Goal: Register for event/course

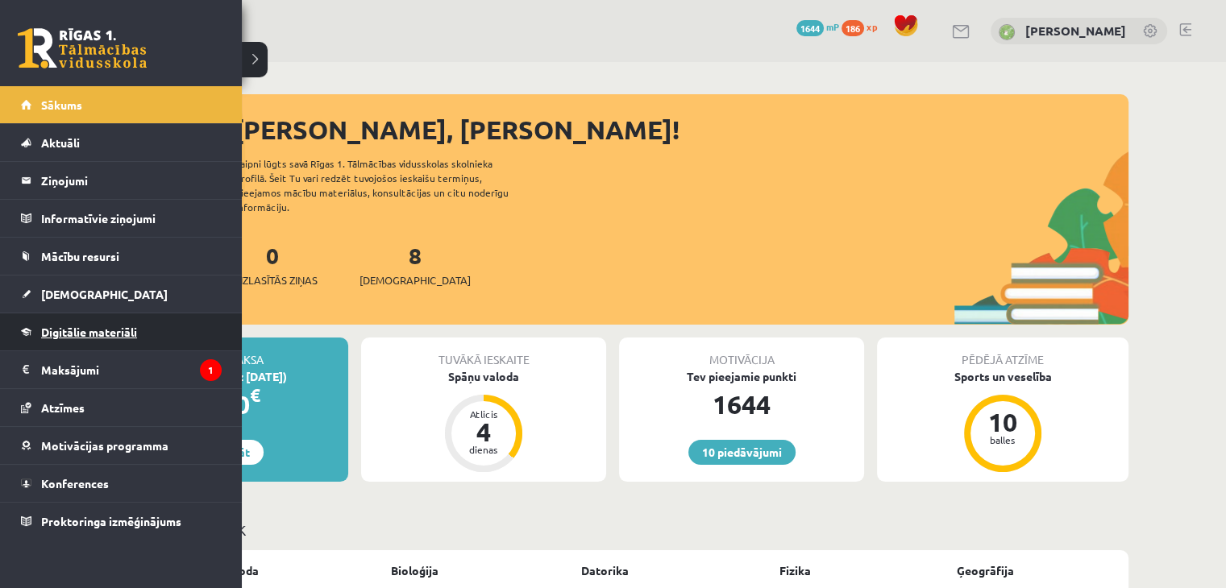
click at [100, 333] on span "Digitālie materiāli" at bounding box center [89, 332] width 96 height 15
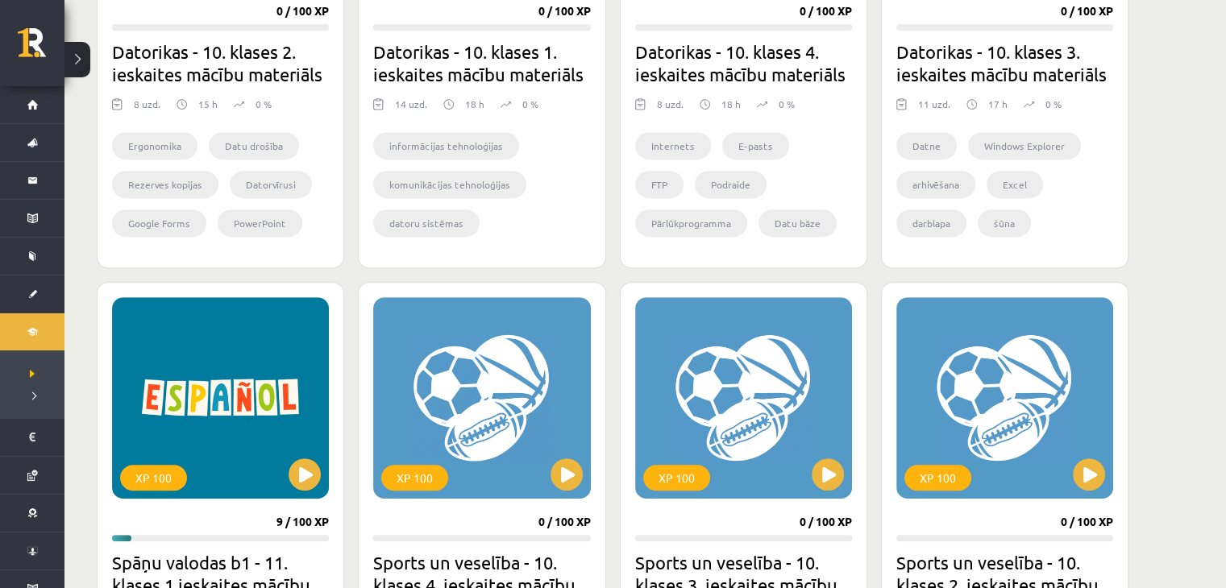
scroll to position [806, 0]
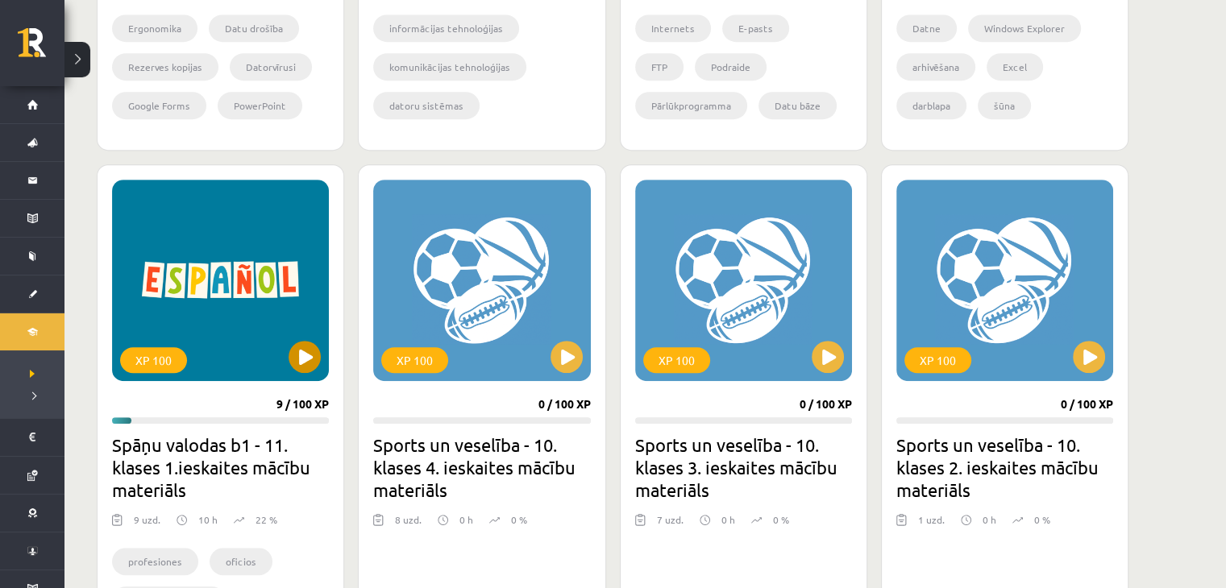
click at [295, 370] on div "XP 100" at bounding box center [220, 280] width 217 height 201
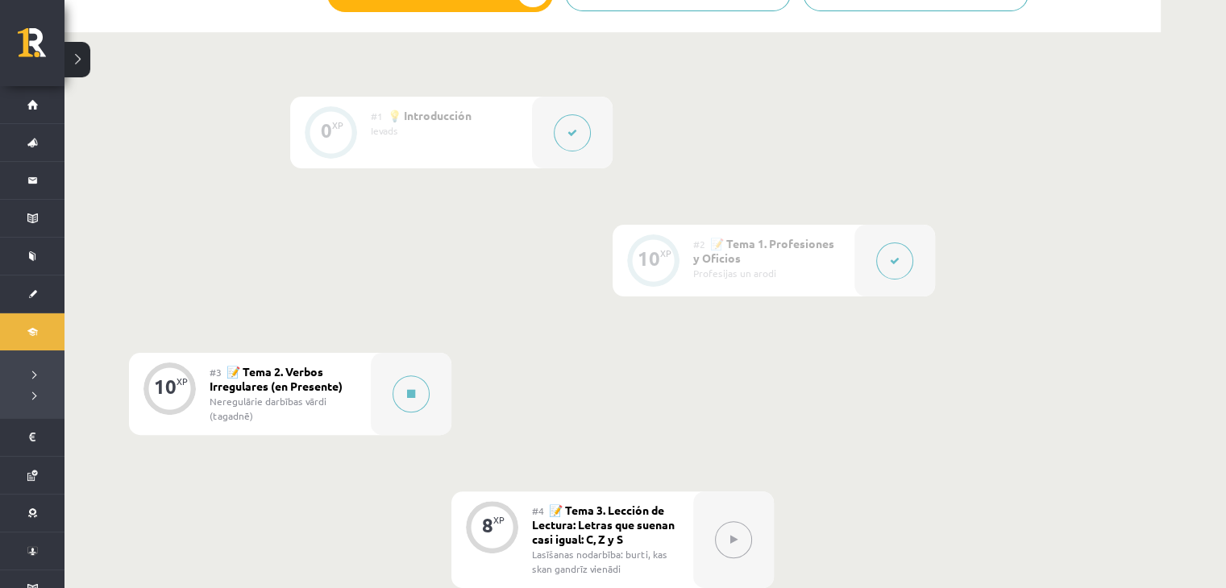
scroll to position [403, 0]
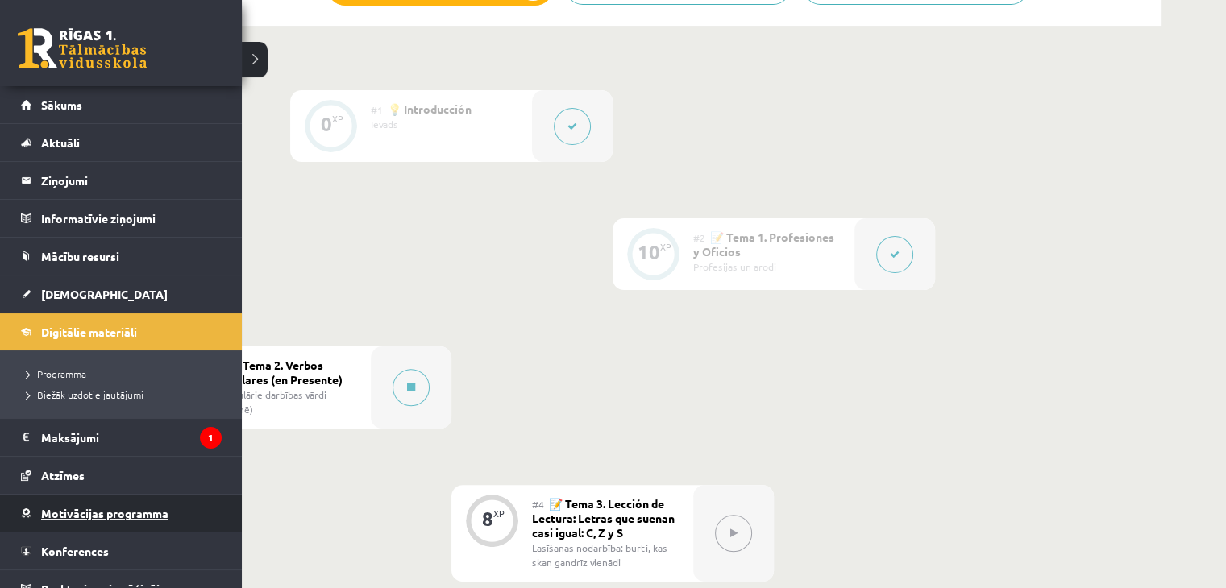
click at [100, 508] on span "Motivācijas programma" at bounding box center [104, 513] width 127 height 15
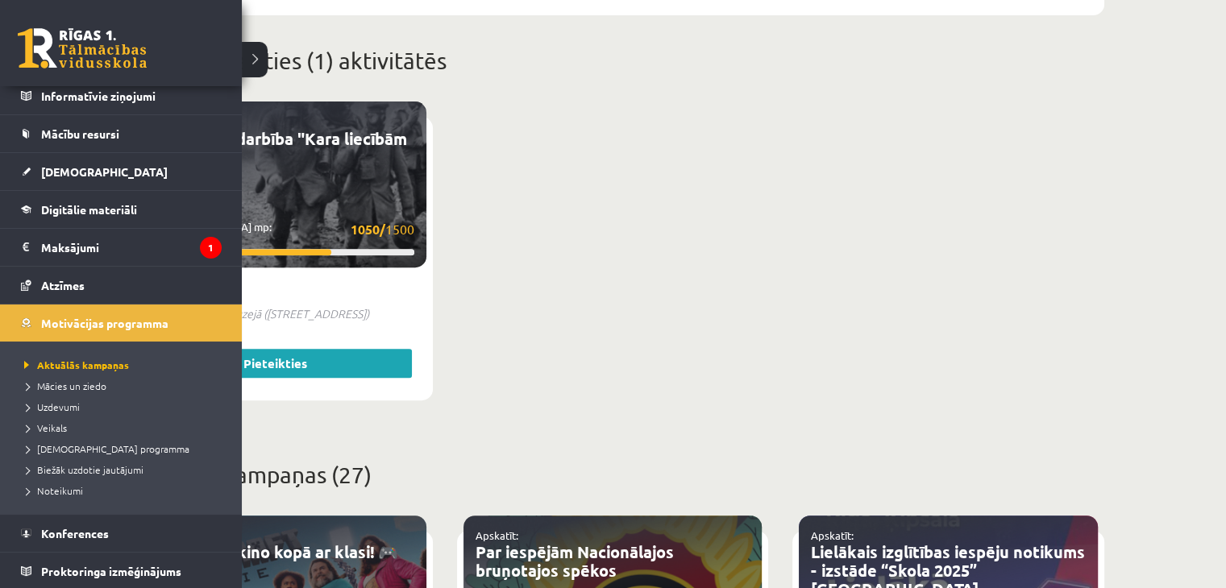
scroll to position [645, 0]
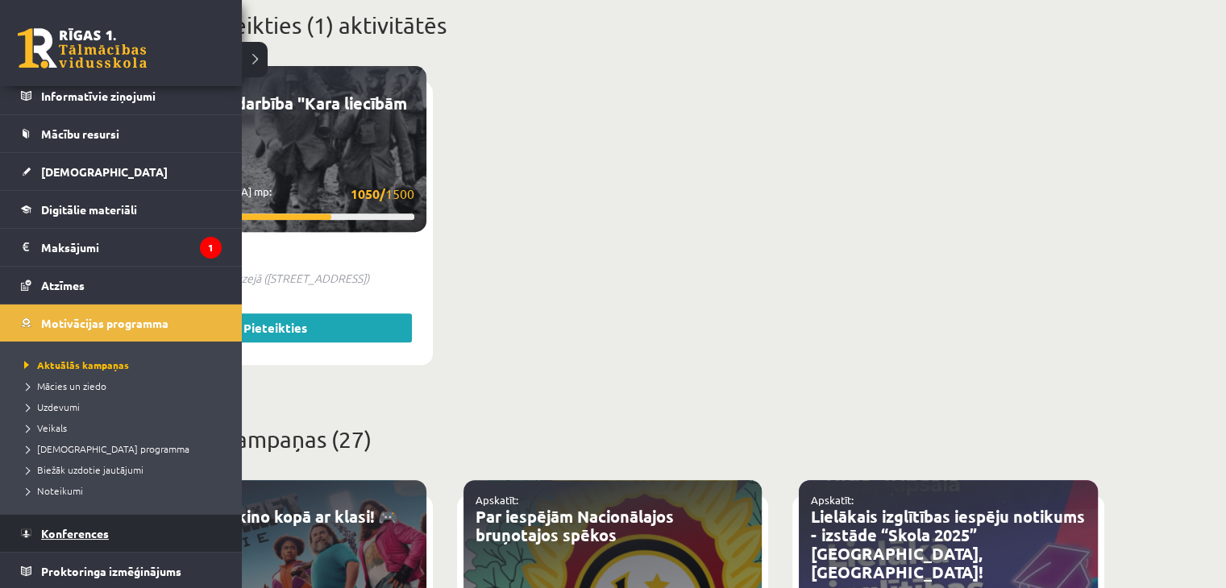
click at [81, 533] on span "Konferences" at bounding box center [75, 533] width 68 height 15
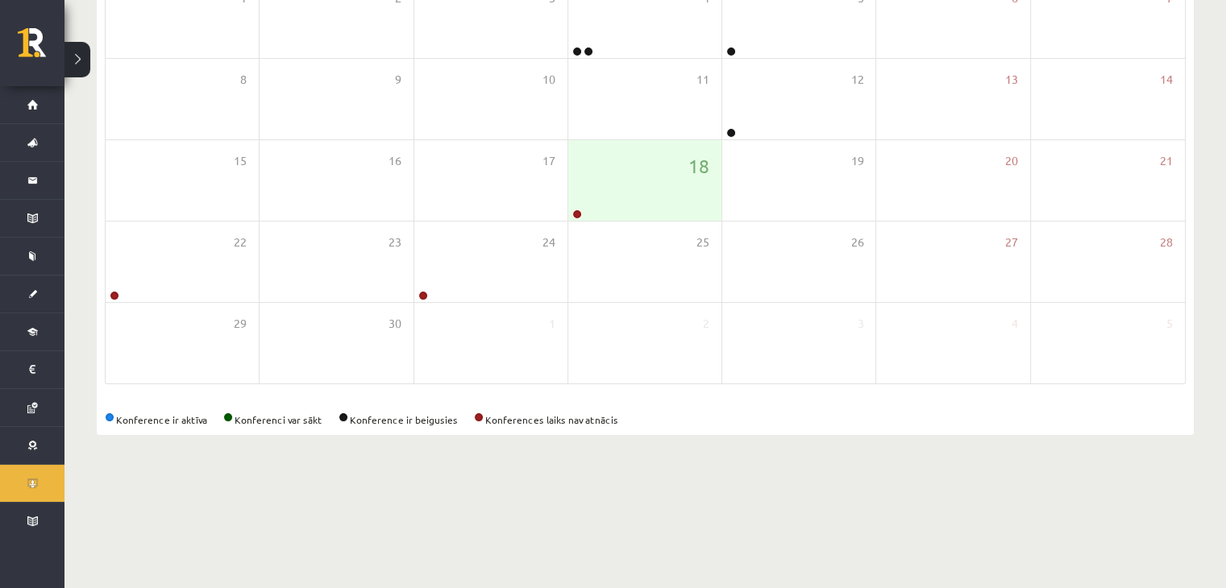
scroll to position [181, 0]
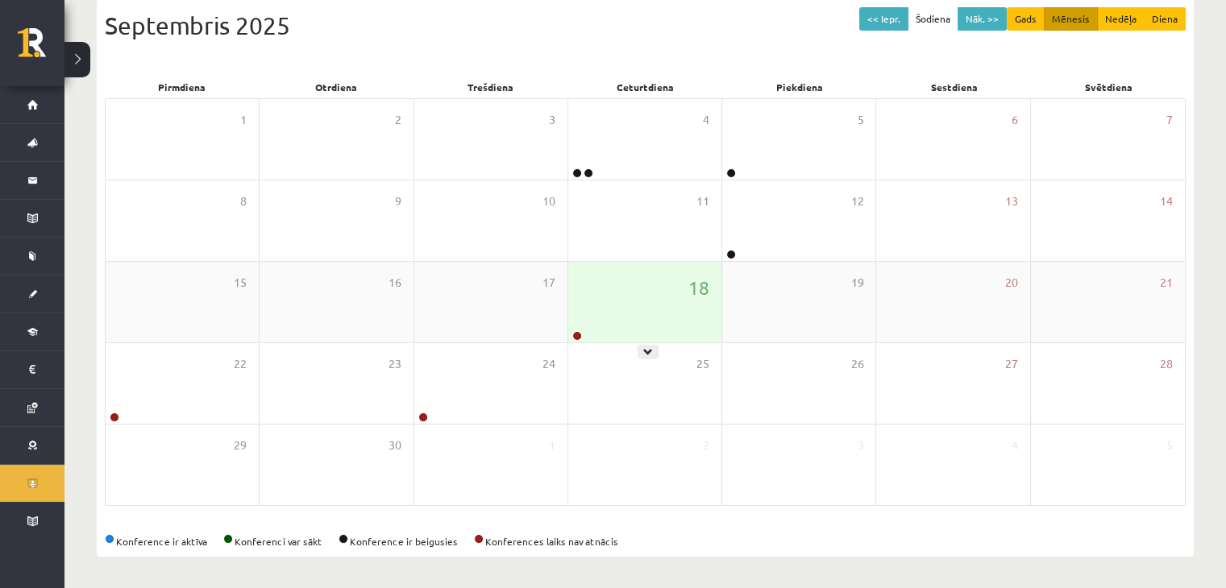
click at [636, 305] on div "18" at bounding box center [644, 302] width 153 height 81
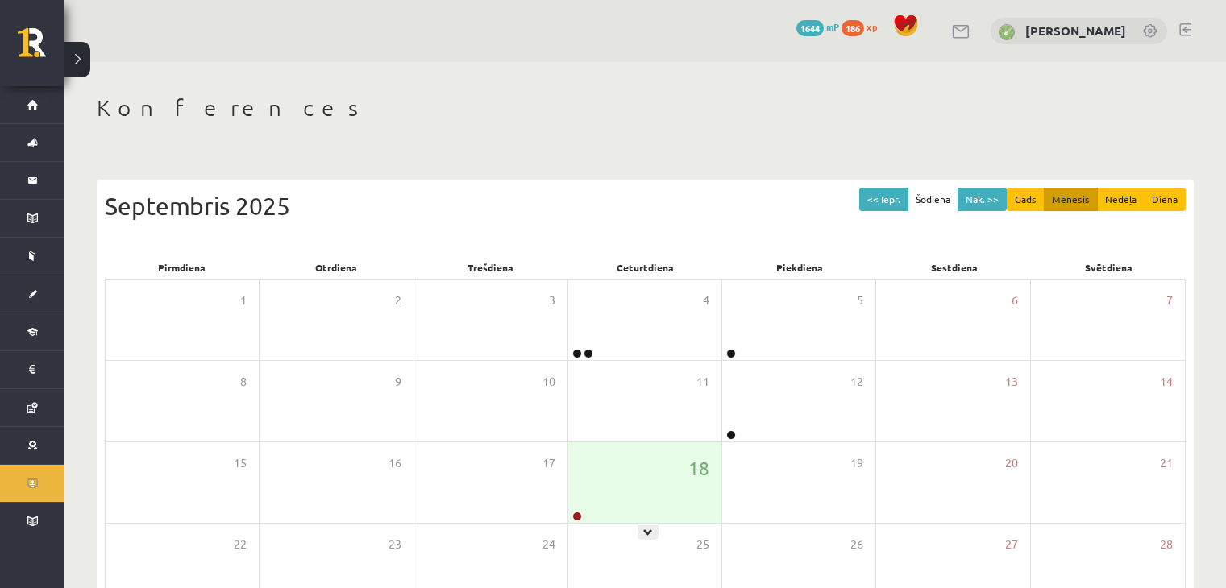
scroll to position [181, 0]
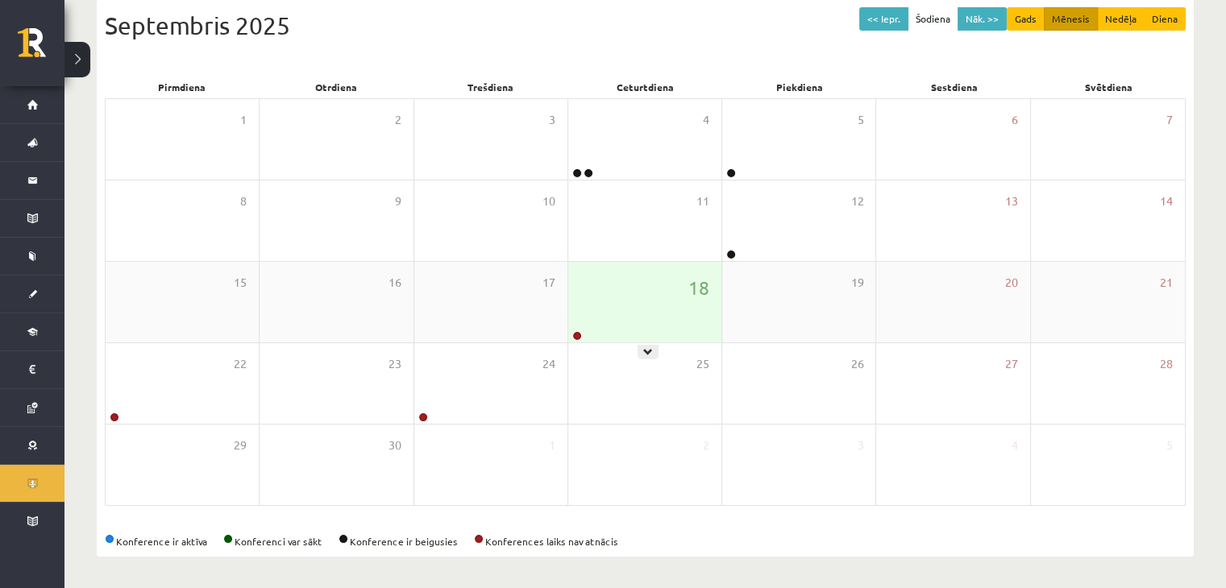
click at [646, 299] on div "18" at bounding box center [644, 302] width 153 height 81
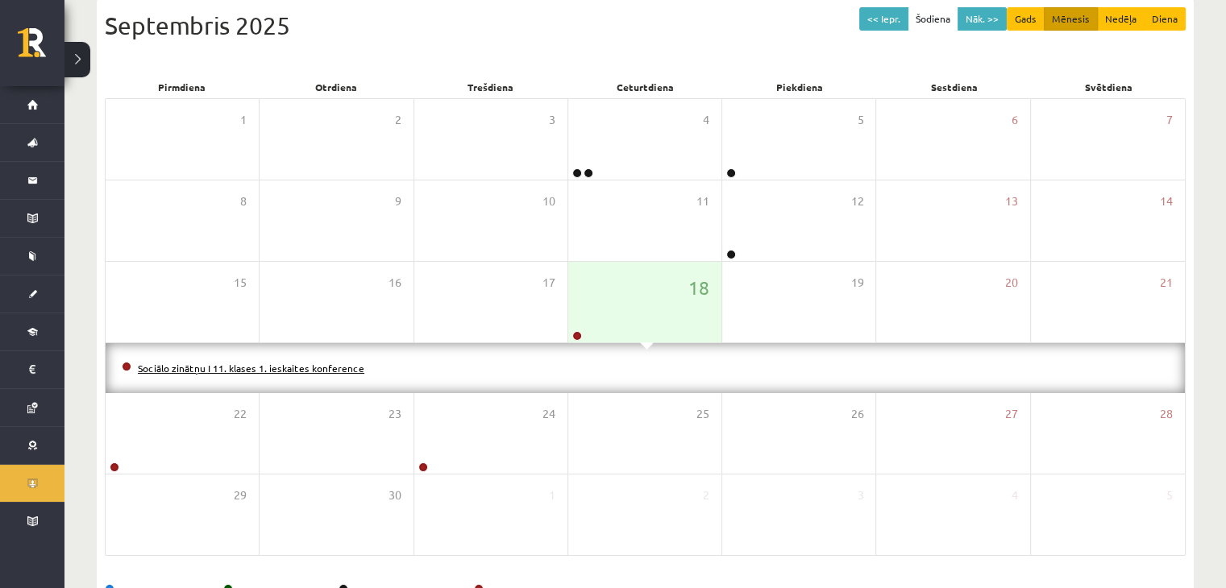
click at [312, 365] on link "Sociālo zinātņu I 11. klases 1. ieskaites konference" at bounding box center [251, 368] width 226 height 13
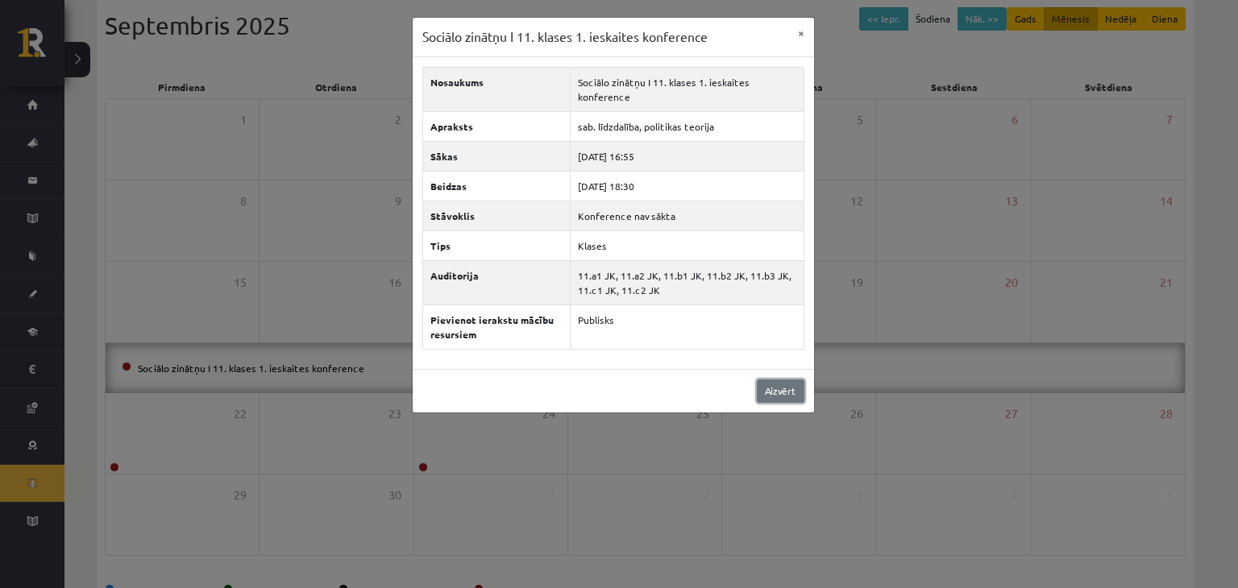
click at [774, 392] on link "Aizvērt" at bounding box center [781, 391] width 48 height 23
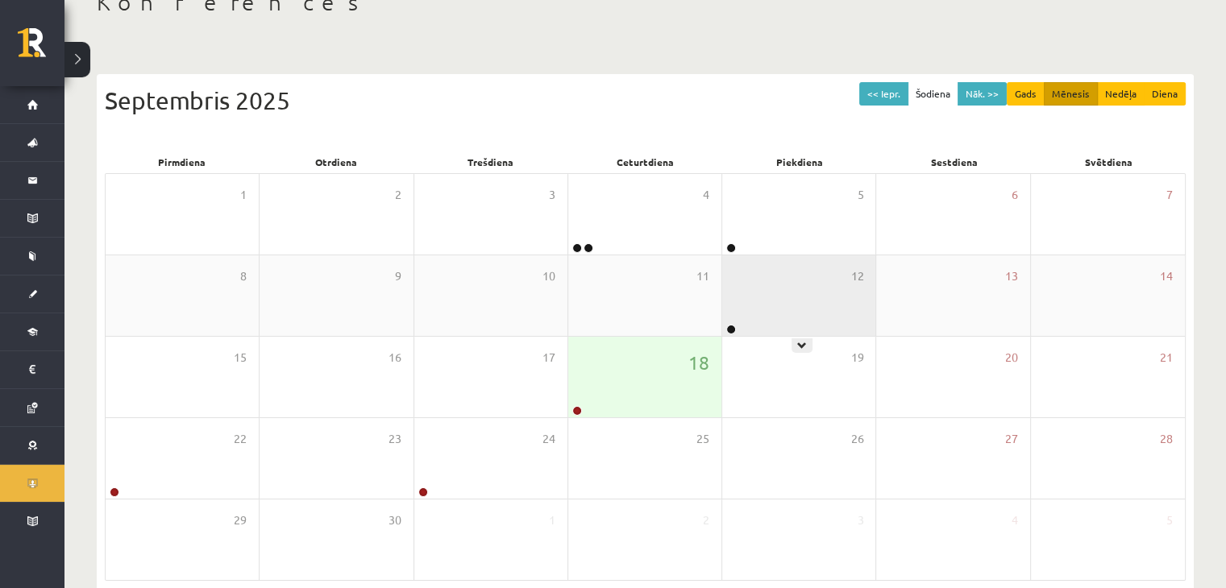
scroll to position [100, 0]
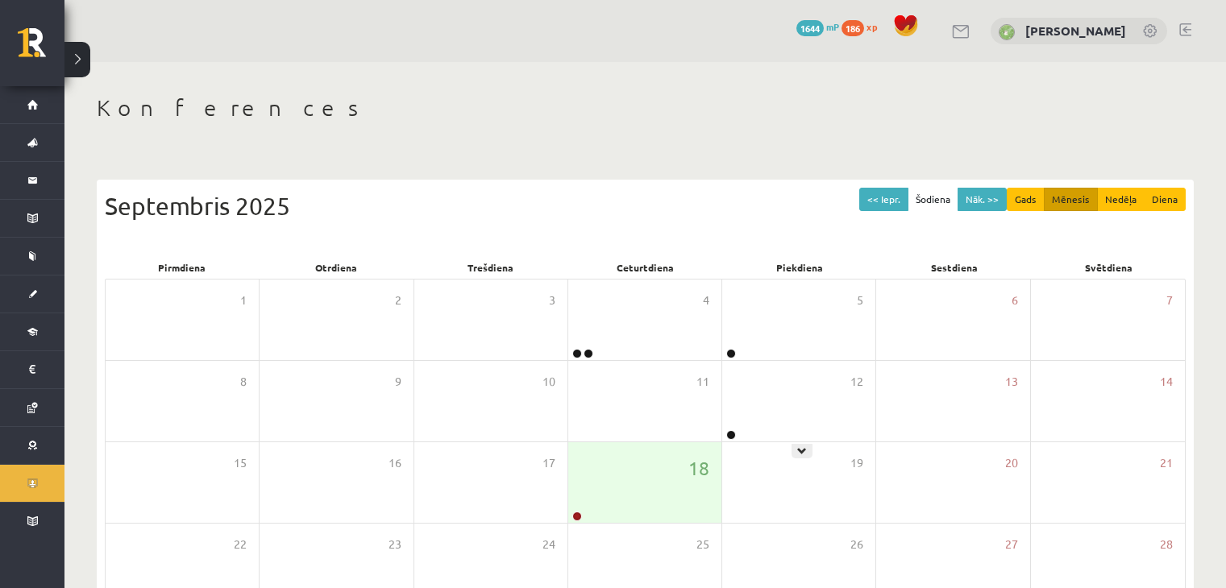
scroll to position [100, 0]
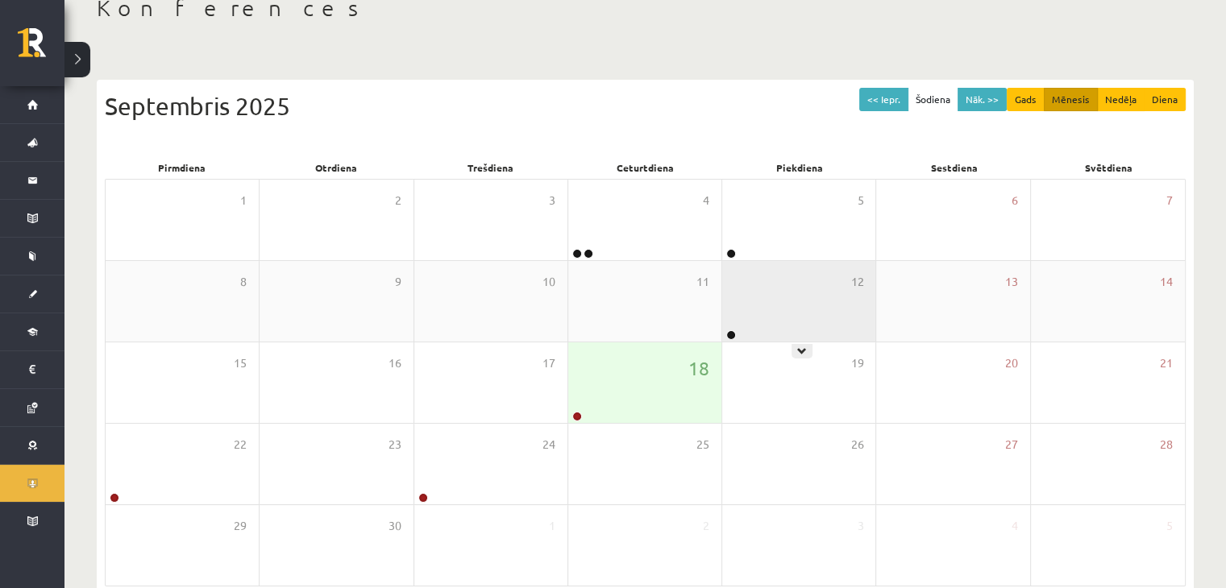
click at [815, 315] on div "12" at bounding box center [798, 301] width 153 height 81
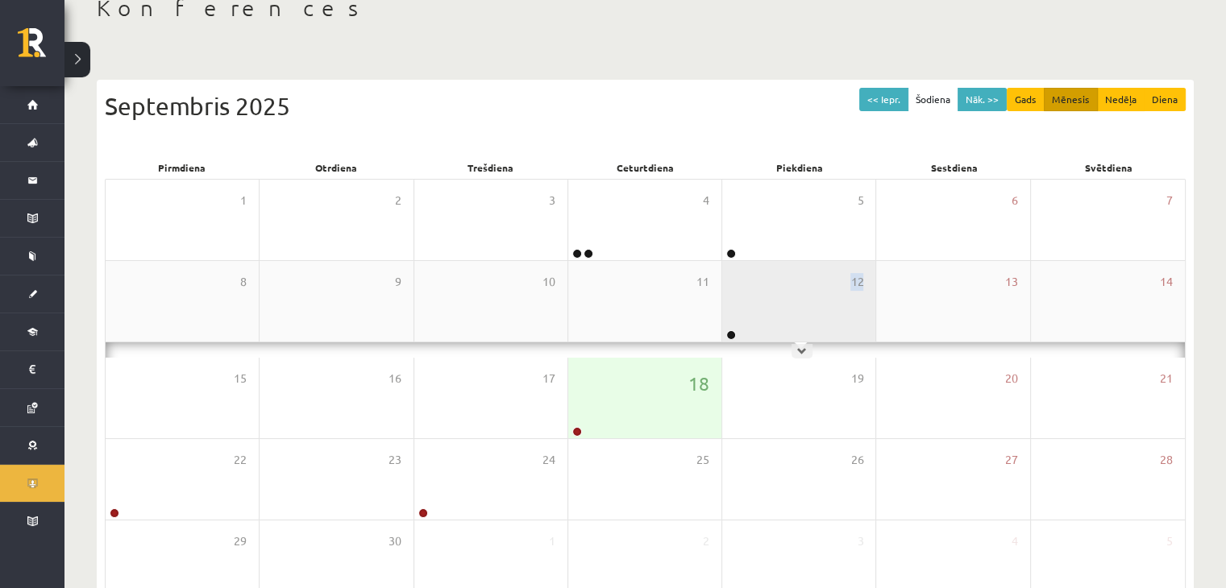
click at [816, 316] on div "12" at bounding box center [798, 301] width 153 height 81
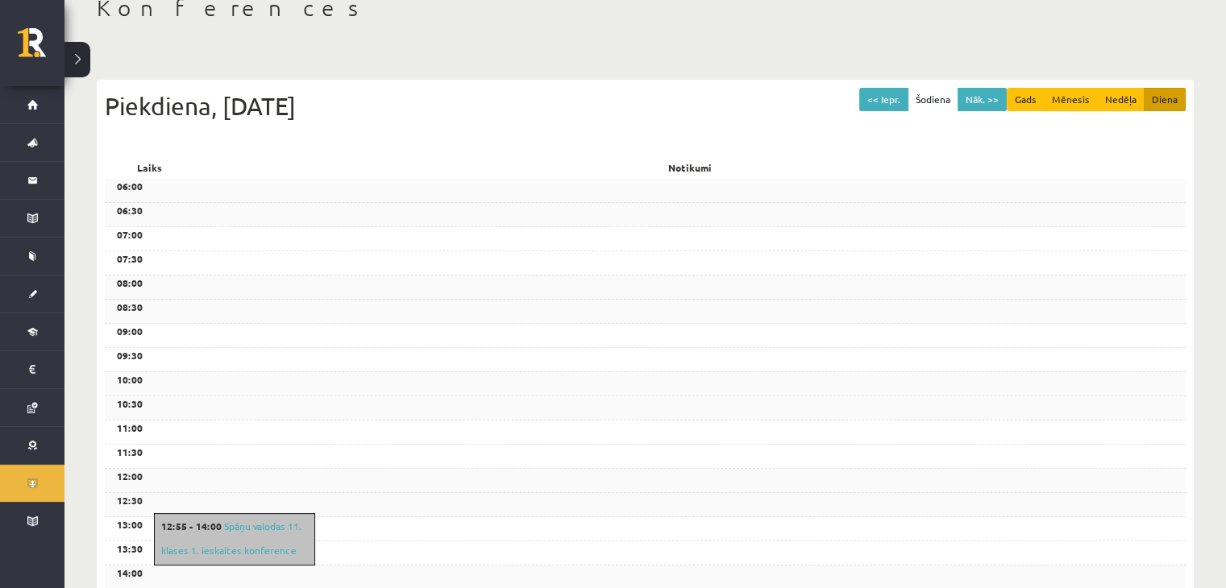
click at [816, 317] on div "08:30" at bounding box center [645, 312] width 1081 height 24
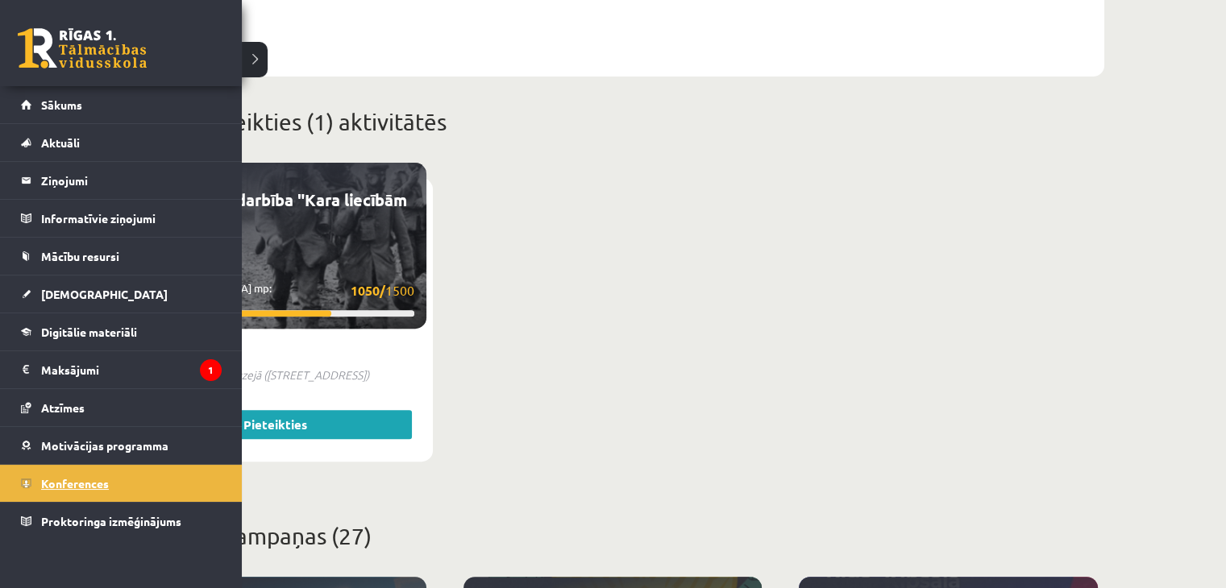
click at [78, 492] on link "Konferences" at bounding box center [121, 483] width 201 height 37
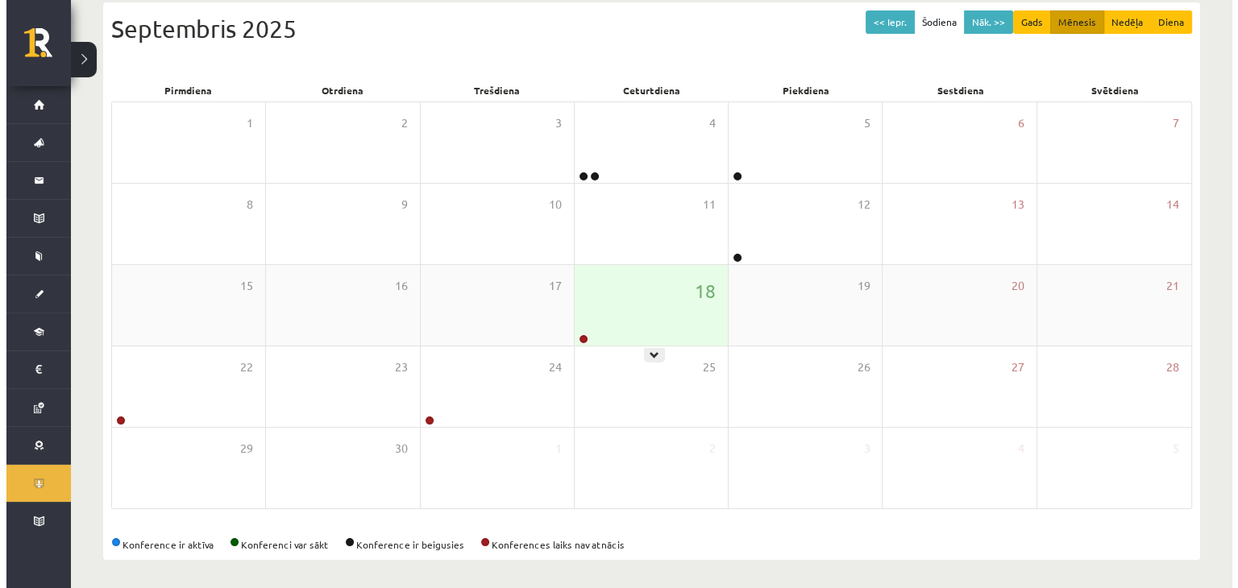
scroll to position [181, 0]
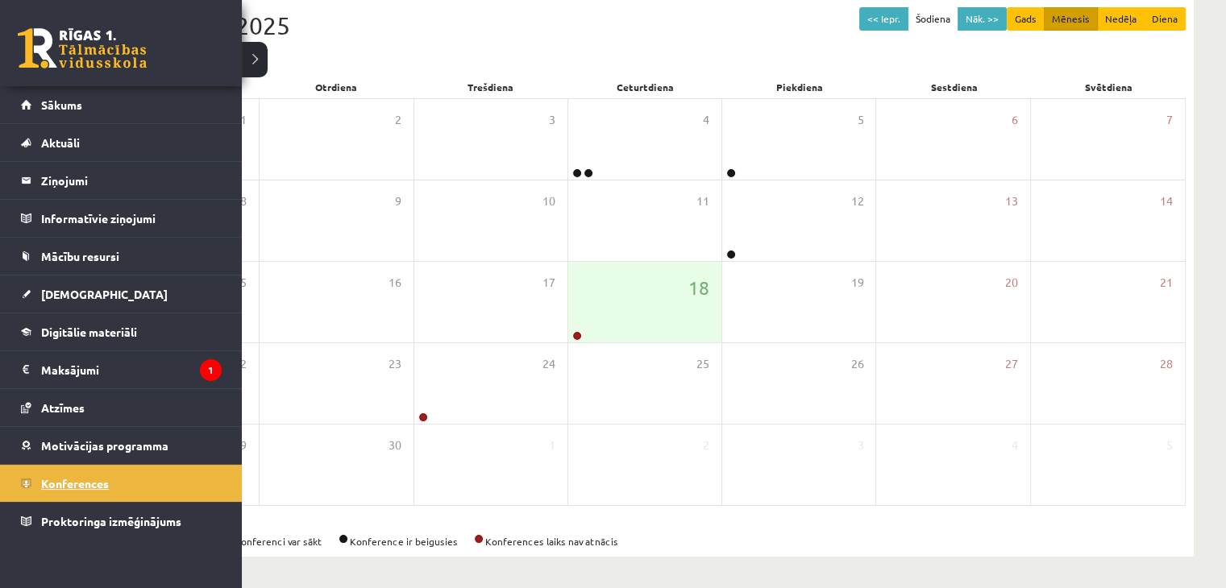
click at [52, 477] on span "Konferences" at bounding box center [75, 483] width 68 height 15
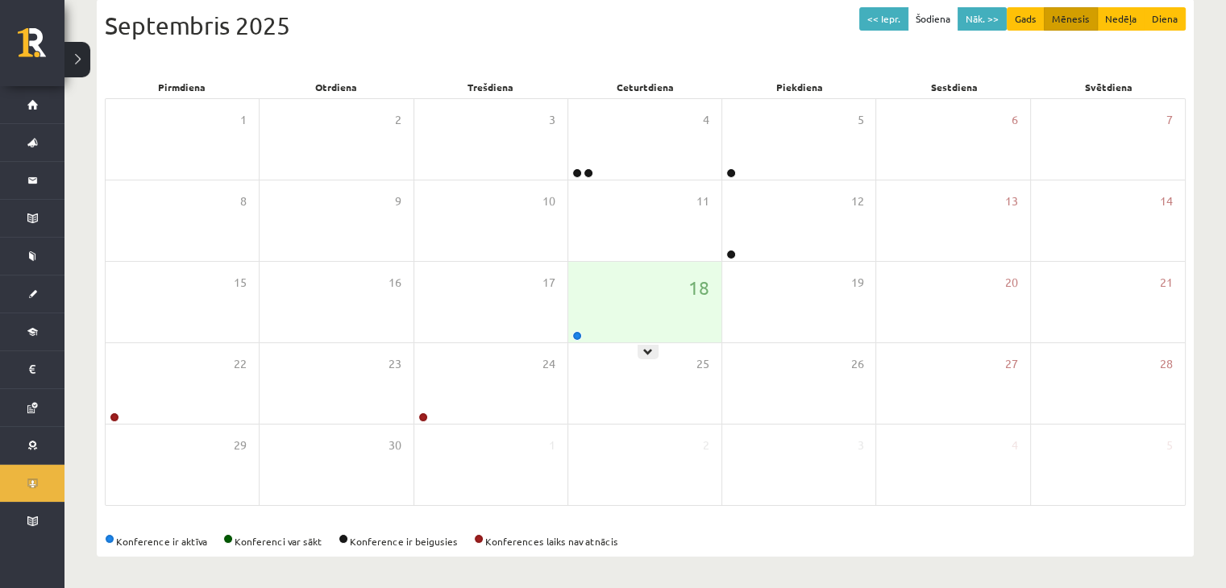
click at [712, 284] on div "18" at bounding box center [644, 302] width 153 height 81
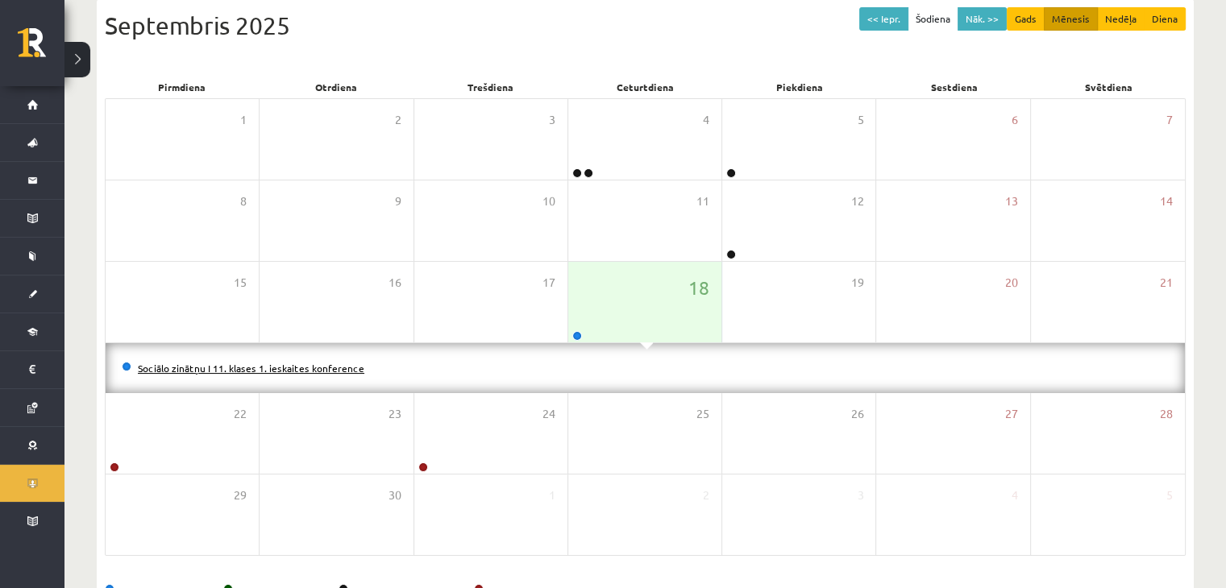
click at [348, 362] on link "Sociālo zinātņu I 11. klases 1. ieskaites konference" at bounding box center [251, 368] width 226 height 13
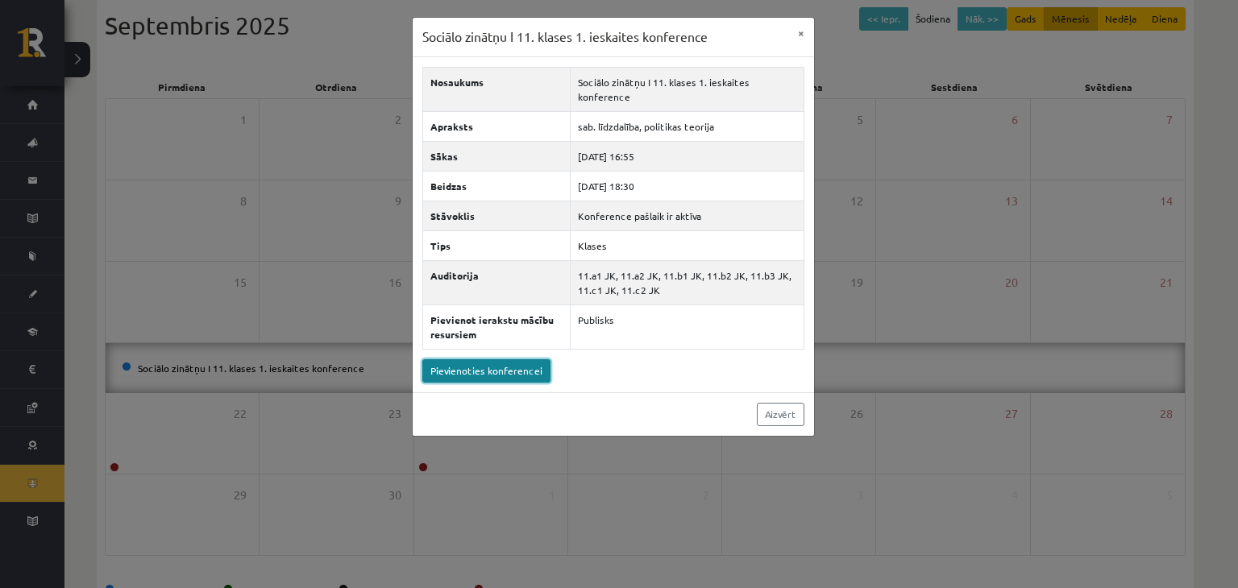
click at [496, 371] on link "Pievienoties konferencei" at bounding box center [486, 370] width 128 height 23
